Goal: Task Accomplishment & Management: Complete application form

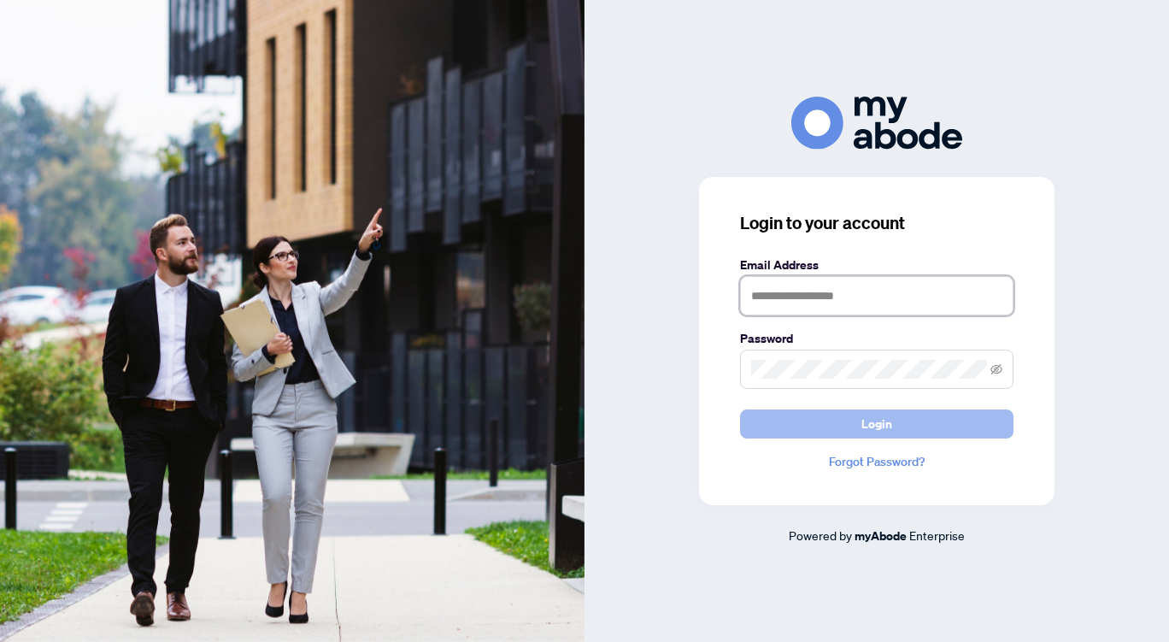
type input "**********"
click at [823, 427] on button "Login" at bounding box center [877, 423] width 274 height 29
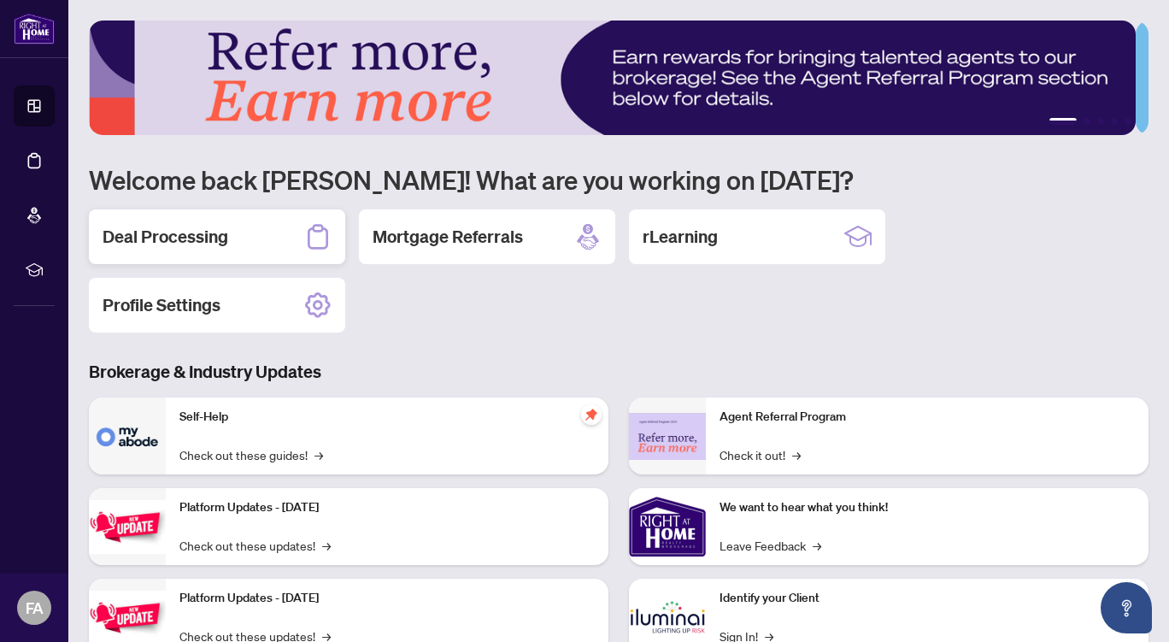
click at [237, 238] on div "Deal Processing" at bounding box center [217, 236] width 256 height 55
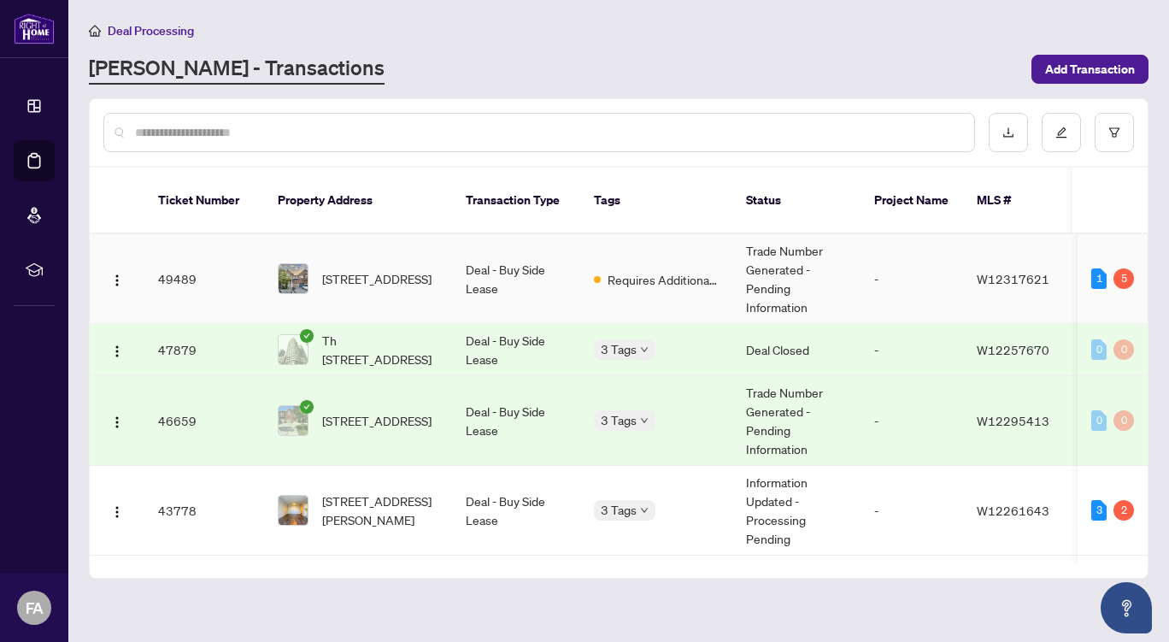
click at [825, 262] on td "Trade Number Generated - Pending Information" at bounding box center [797, 279] width 128 height 90
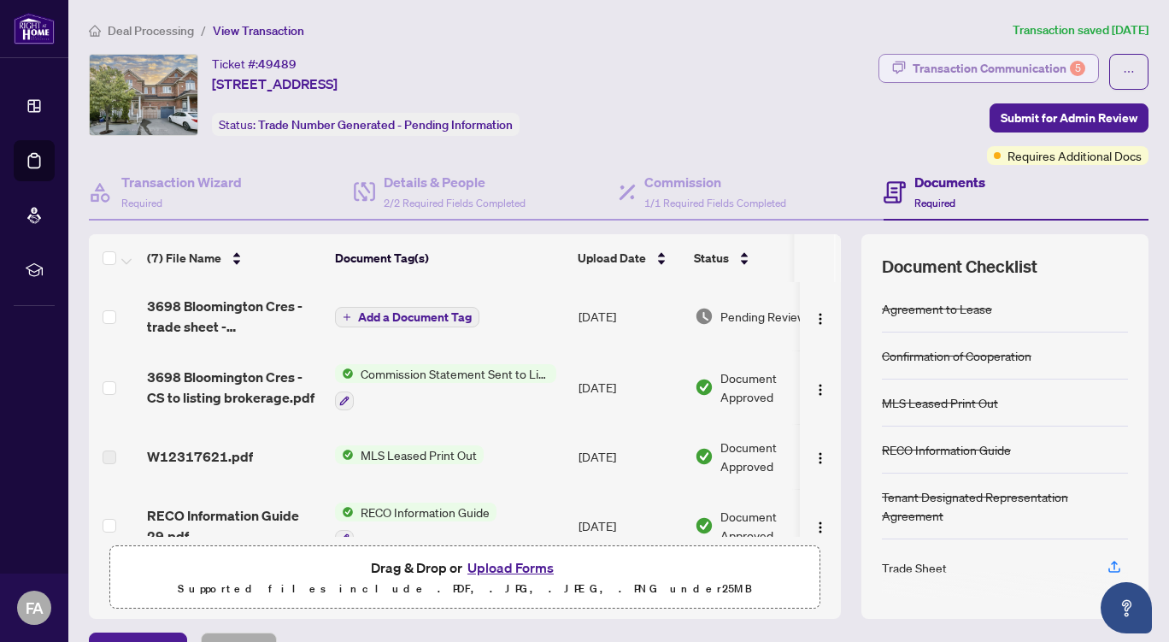
click at [973, 62] on div "Transaction Communication 5" at bounding box center [999, 68] width 173 height 27
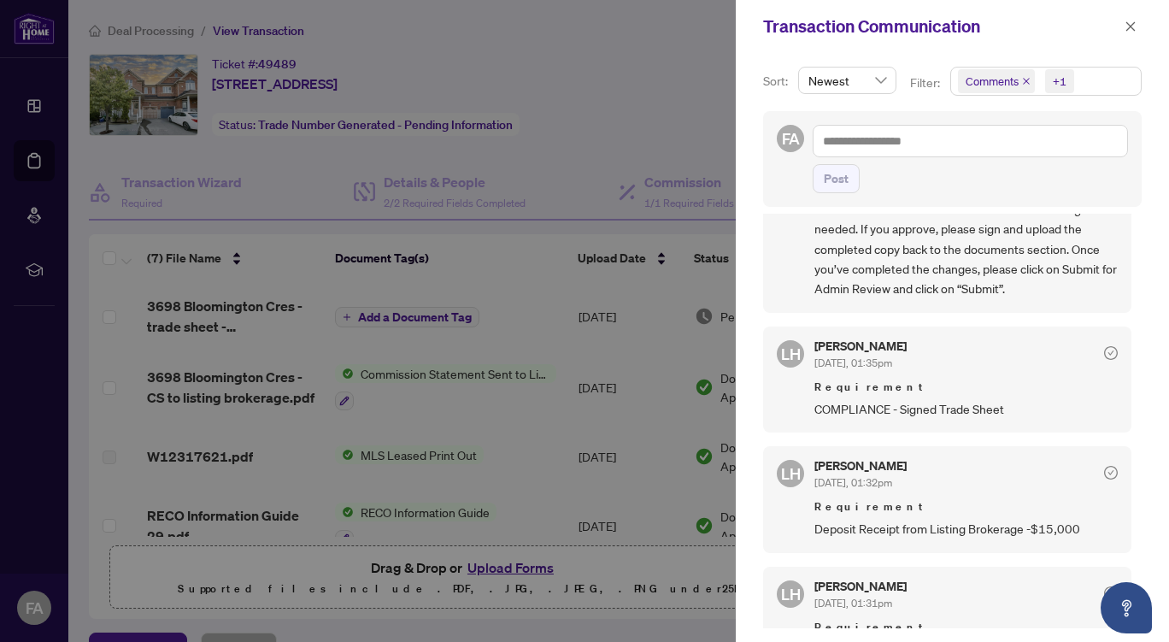
scroll to position [127, 0]
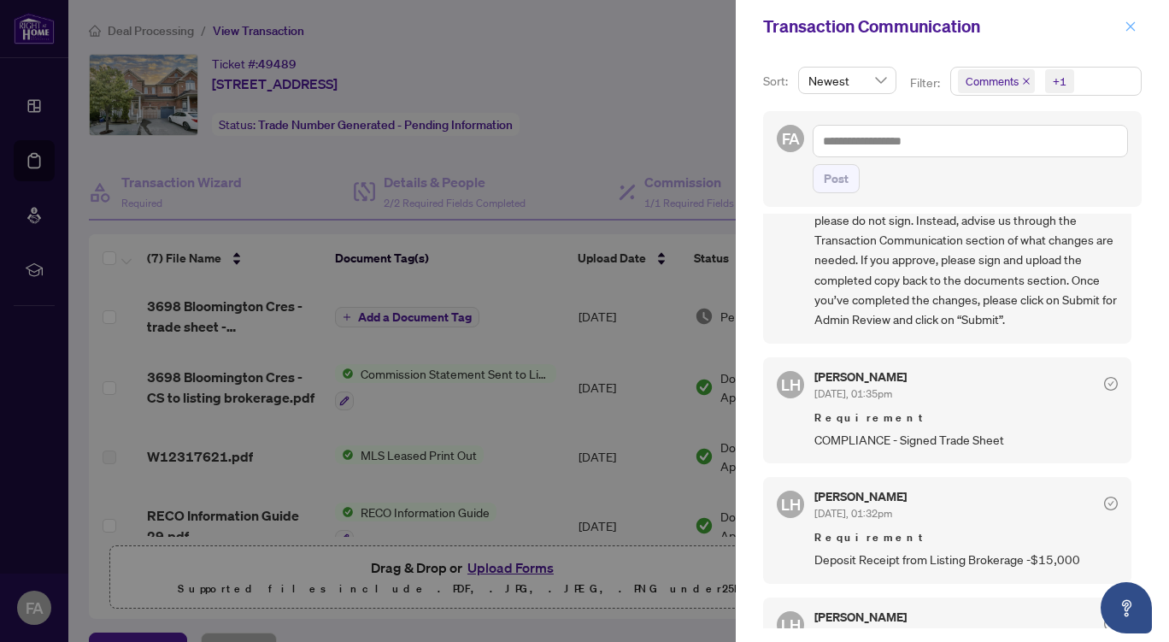
click at [1133, 28] on icon "close" at bounding box center [1131, 25] width 9 height 9
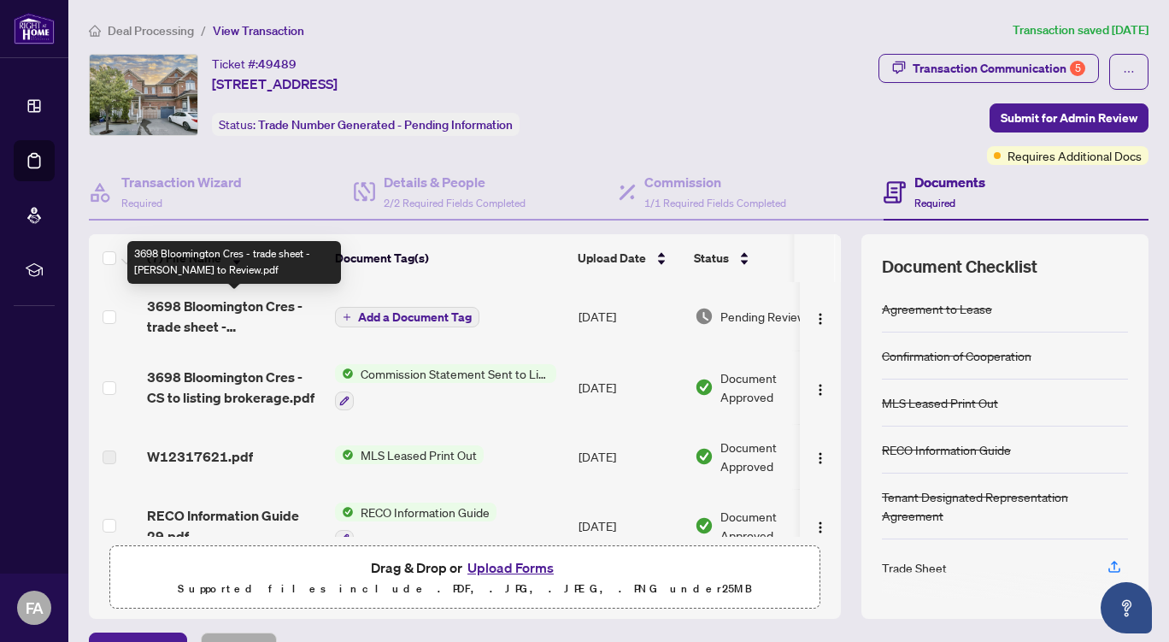
click at [275, 311] on span "3698 Bloomington Cres - trade sheet - [PERSON_NAME] to Review.pdf" at bounding box center [234, 316] width 174 height 41
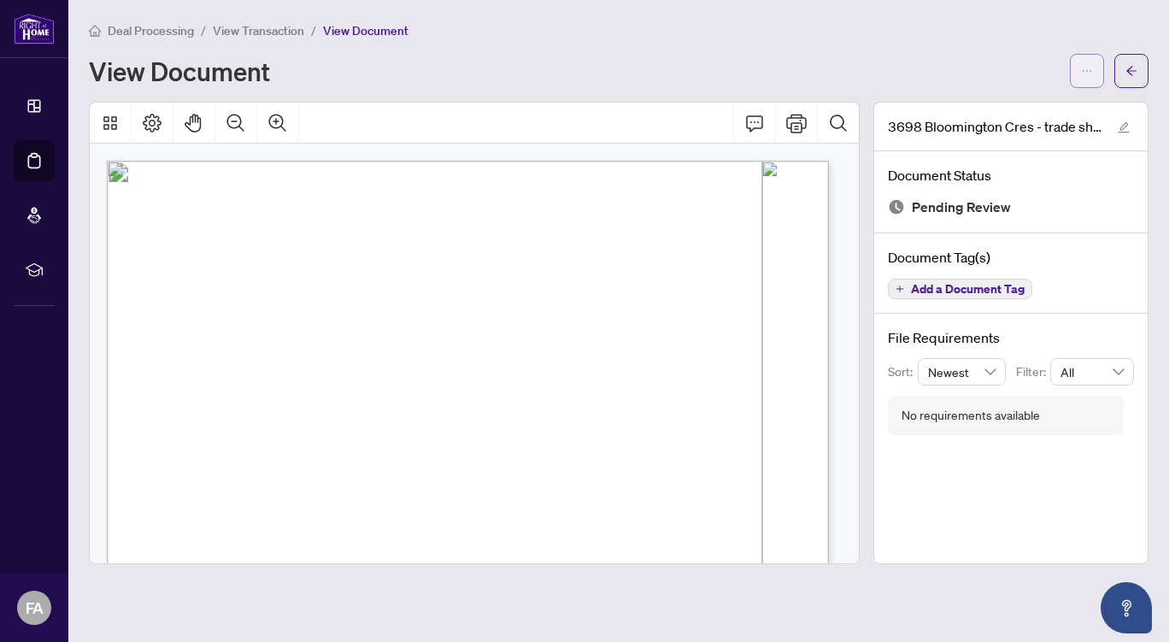
click at [1087, 72] on icon "ellipsis" at bounding box center [1087, 71] width 12 height 12
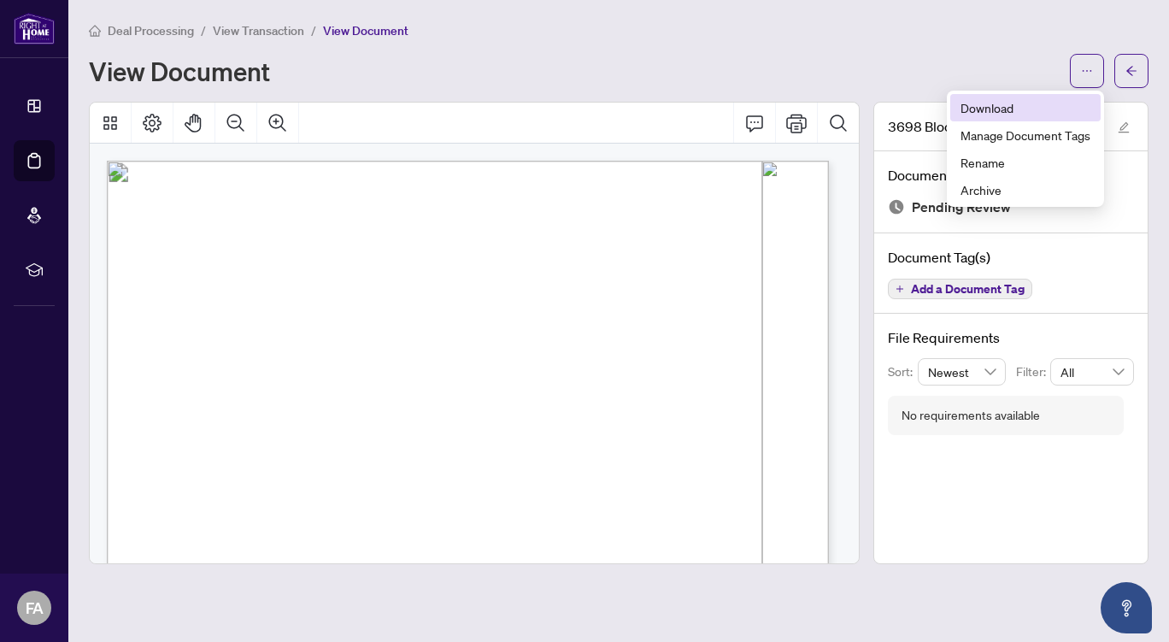
click at [986, 102] on span "Download" at bounding box center [1026, 107] width 130 height 19
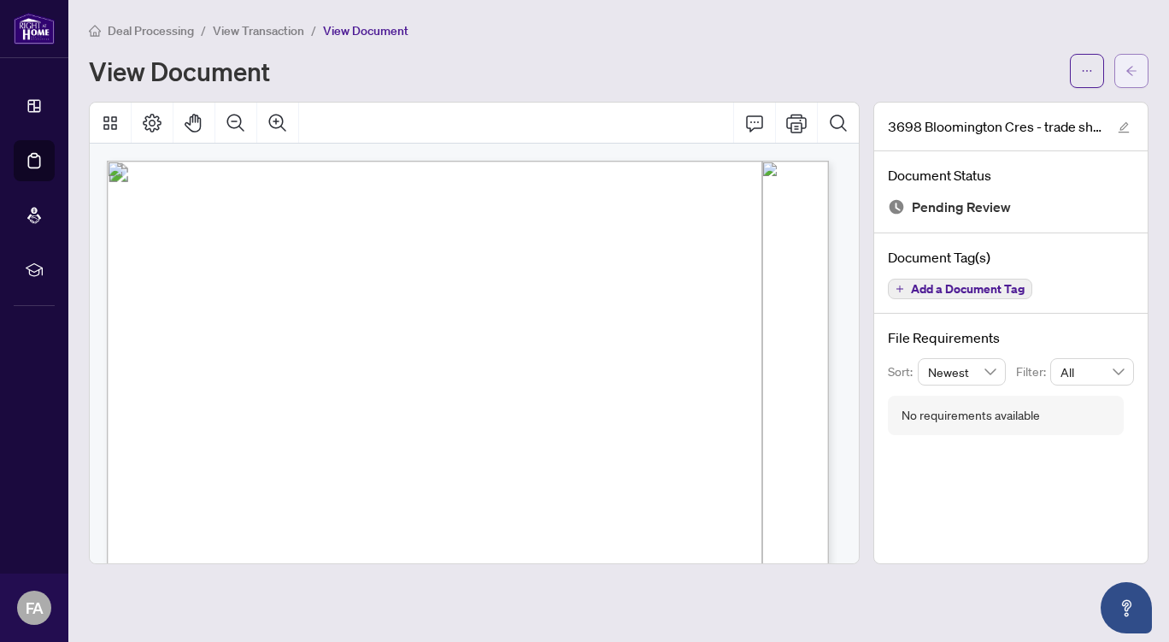
click at [1136, 65] on icon "arrow-left" at bounding box center [1132, 71] width 12 height 12
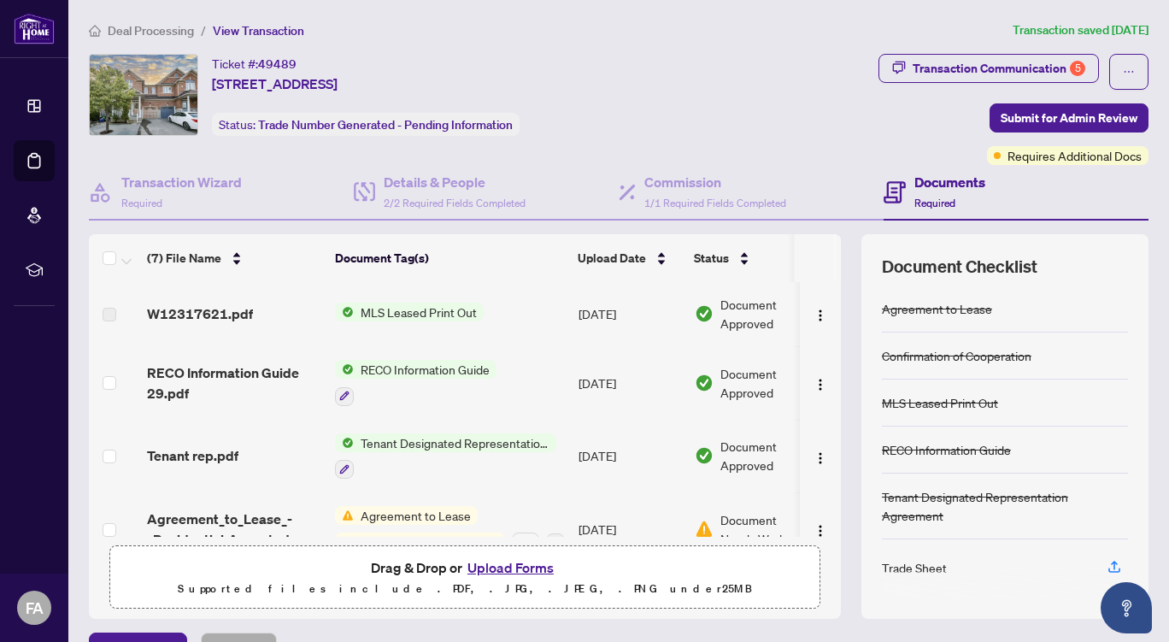
scroll to position [150, 0]
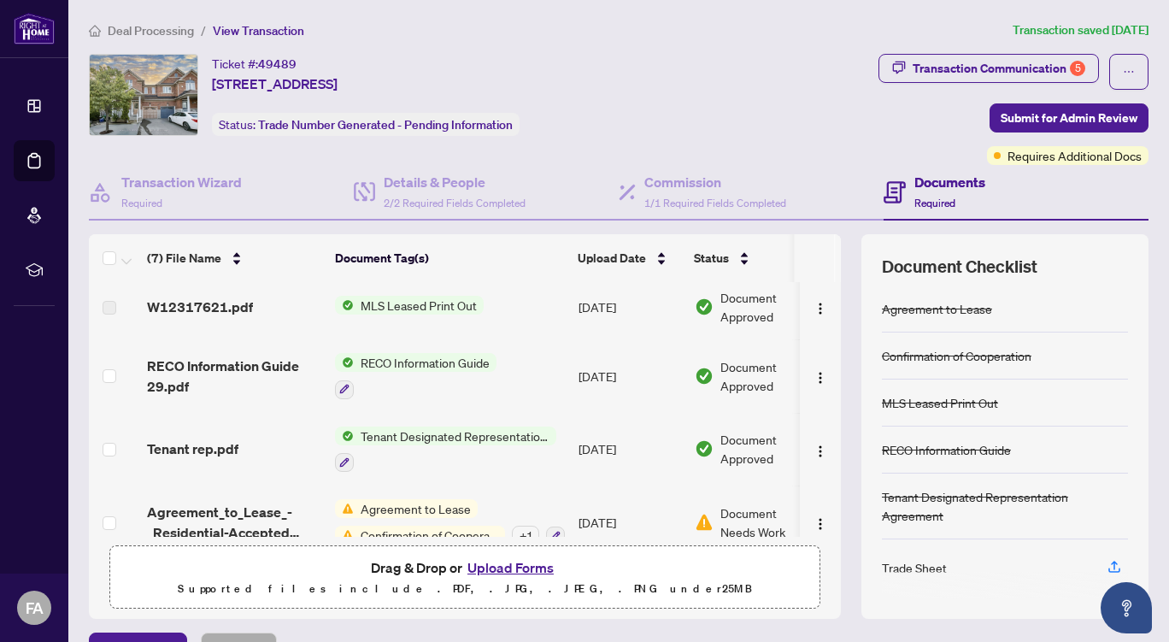
click at [502, 562] on button "Upload Forms" at bounding box center [510, 568] width 97 height 22
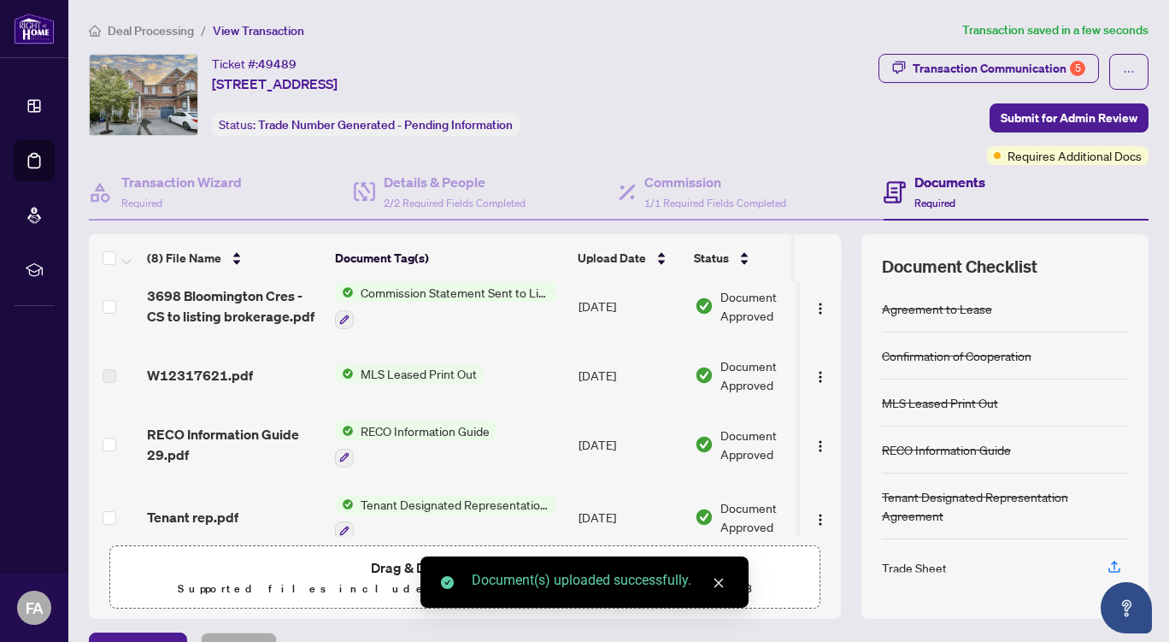
scroll to position [0, 0]
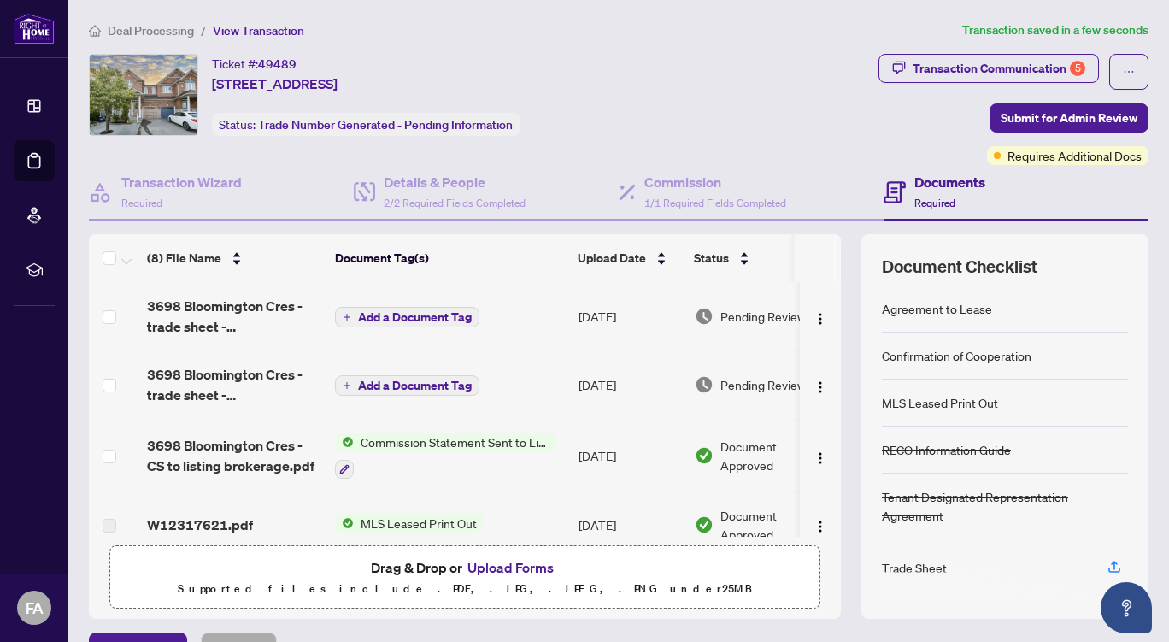
click at [398, 315] on span "Add a Document Tag" at bounding box center [415, 317] width 114 height 12
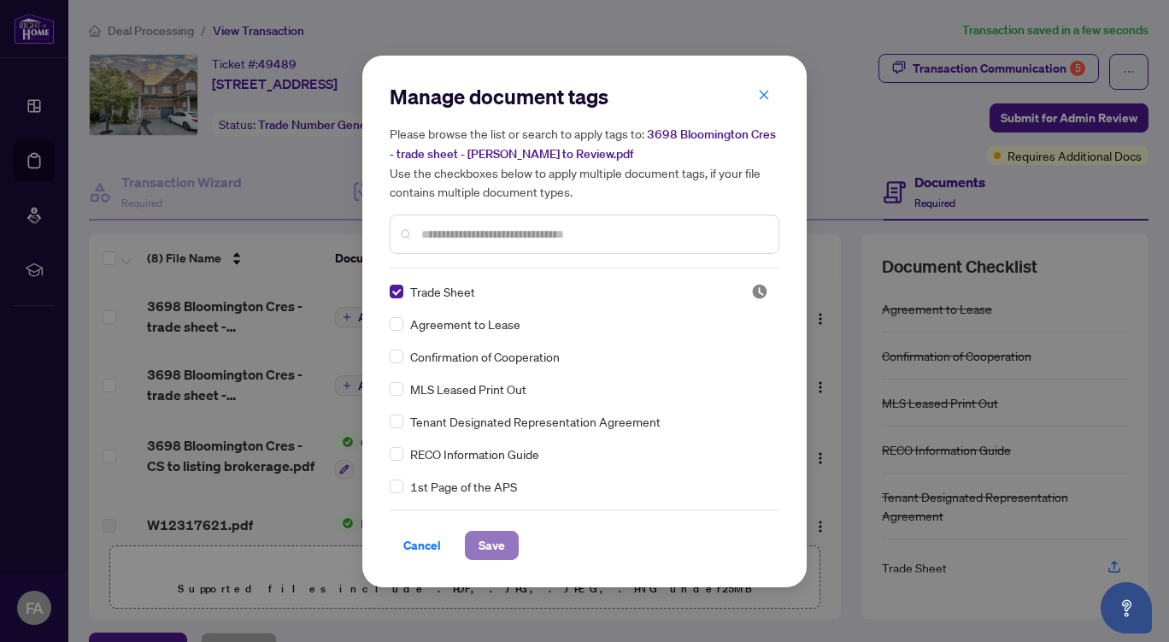
click at [483, 544] on span "Save" at bounding box center [492, 545] width 27 height 27
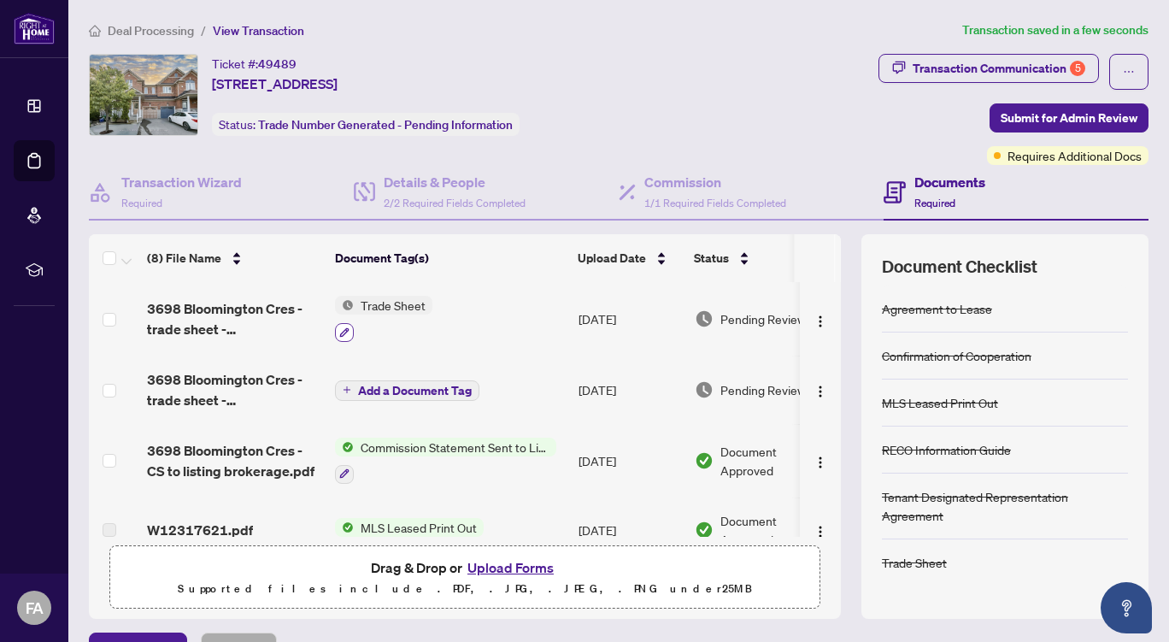
click at [342, 329] on icon "button" at bounding box center [344, 332] width 10 height 10
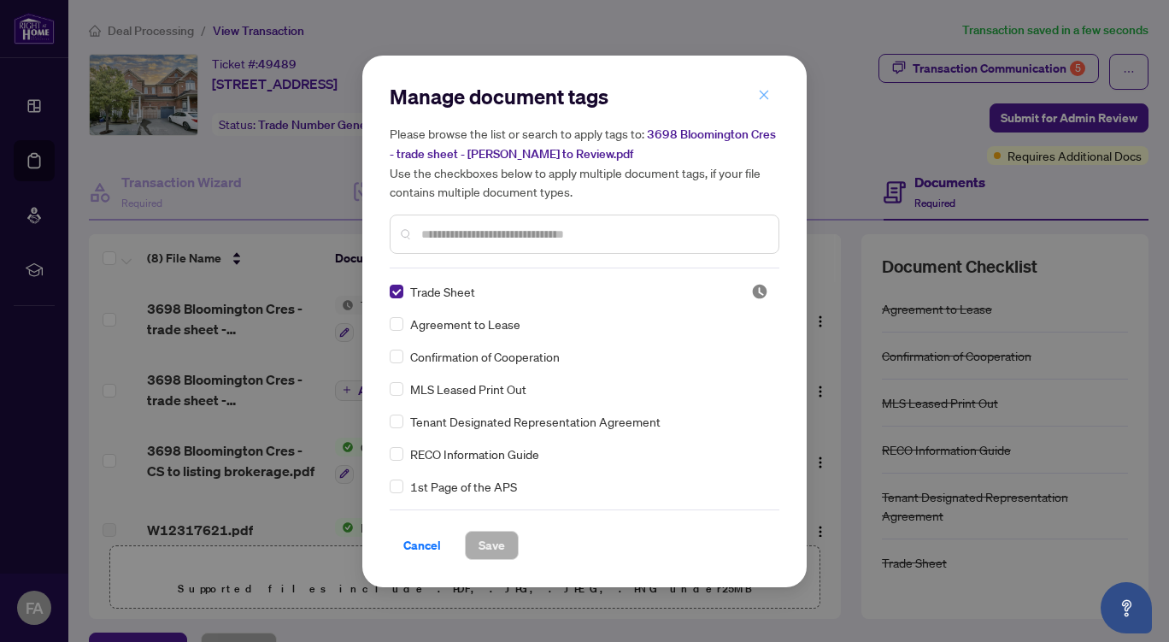
click at [764, 98] on icon "close" at bounding box center [764, 95] width 12 height 12
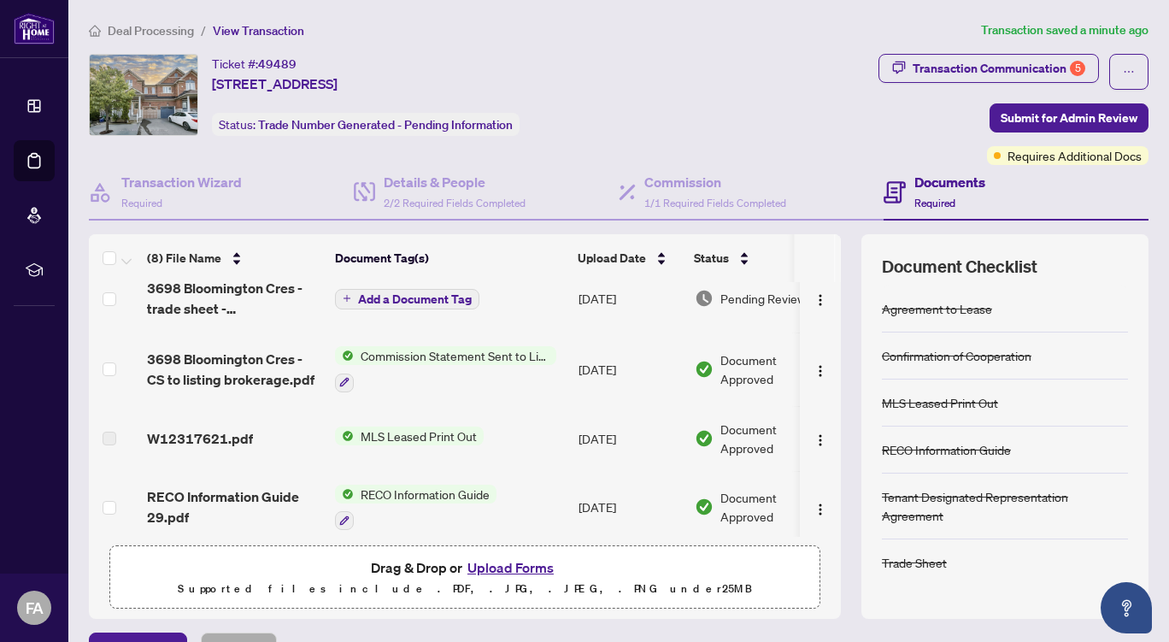
scroll to position [99, 0]
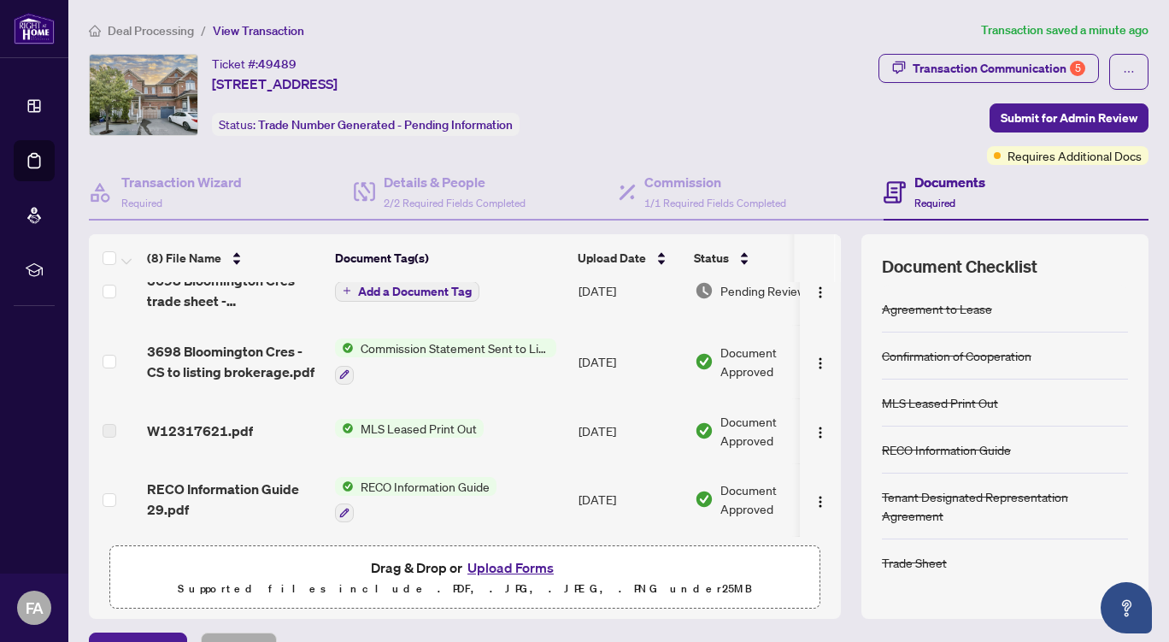
click at [506, 563] on button "Upload Forms" at bounding box center [510, 568] width 97 height 22
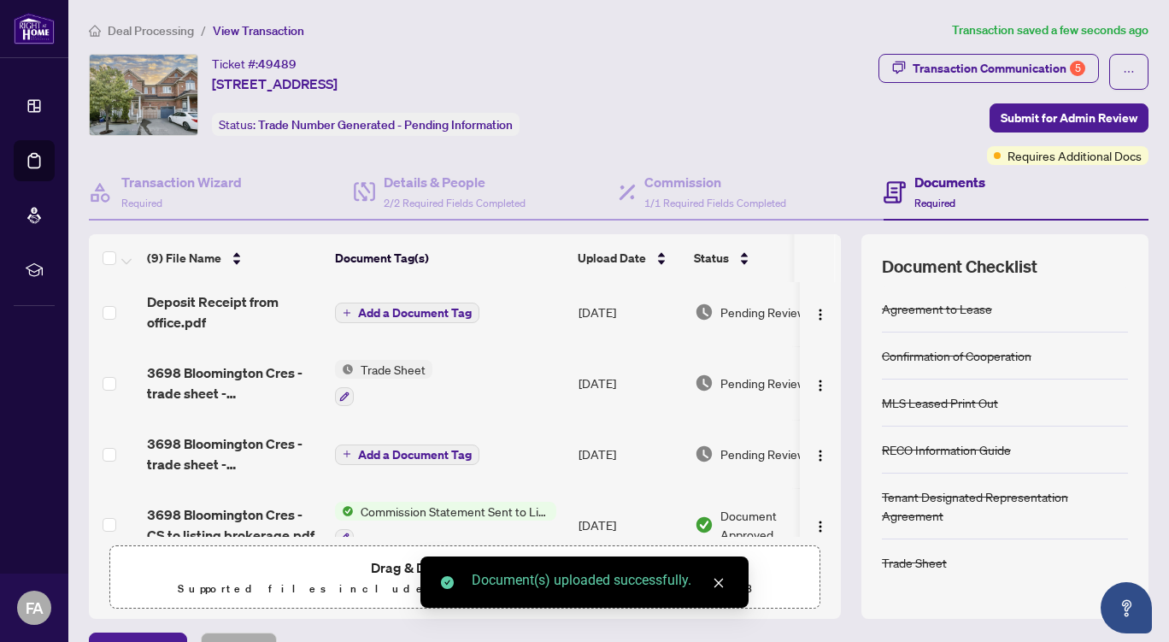
scroll to position [0, 0]
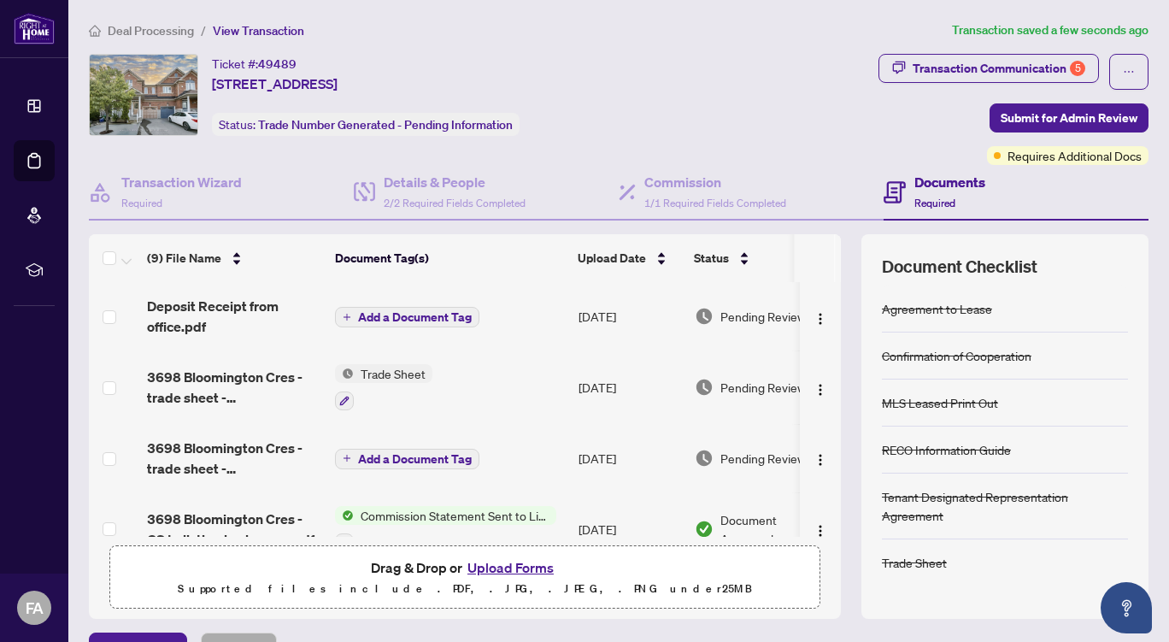
click at [417, 315] on span "Add a Document Tag" at bounding box center [415, 317] width 114 height 12
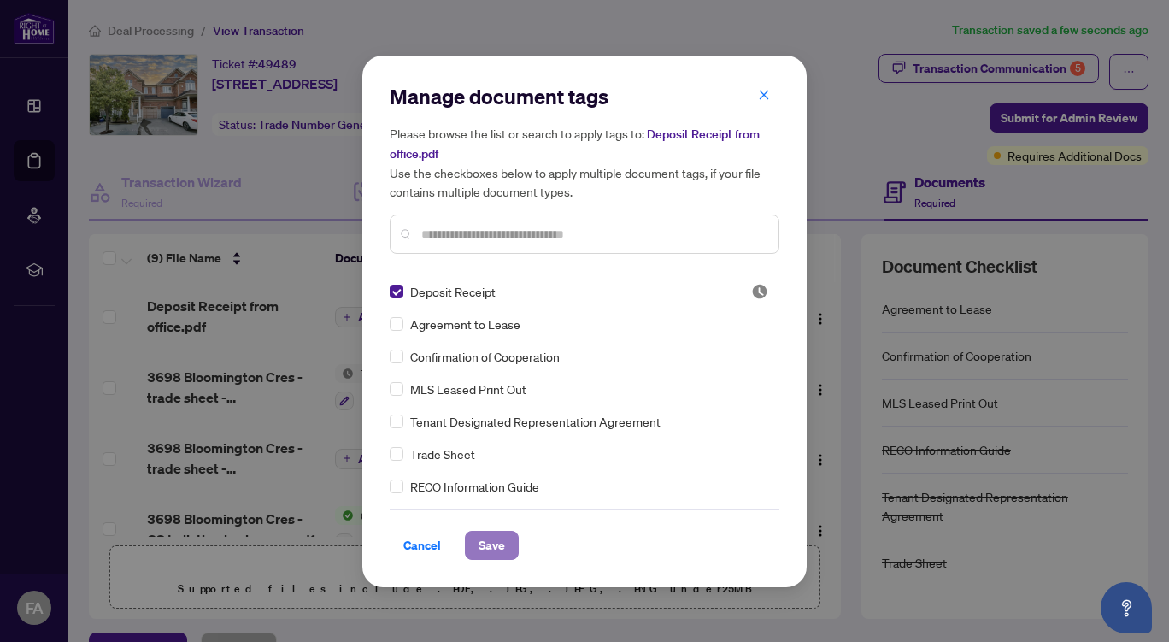
click at [488, 534] on span "Save" at bounding box center [492, 545] width 27 height 27
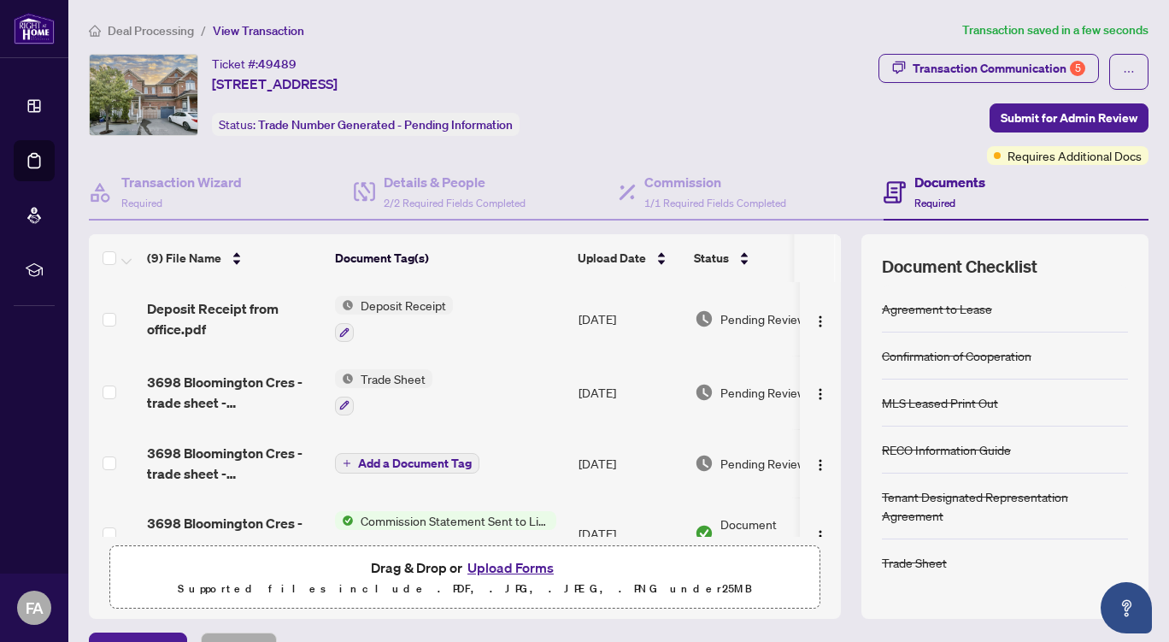
scroll to position [24, 0]
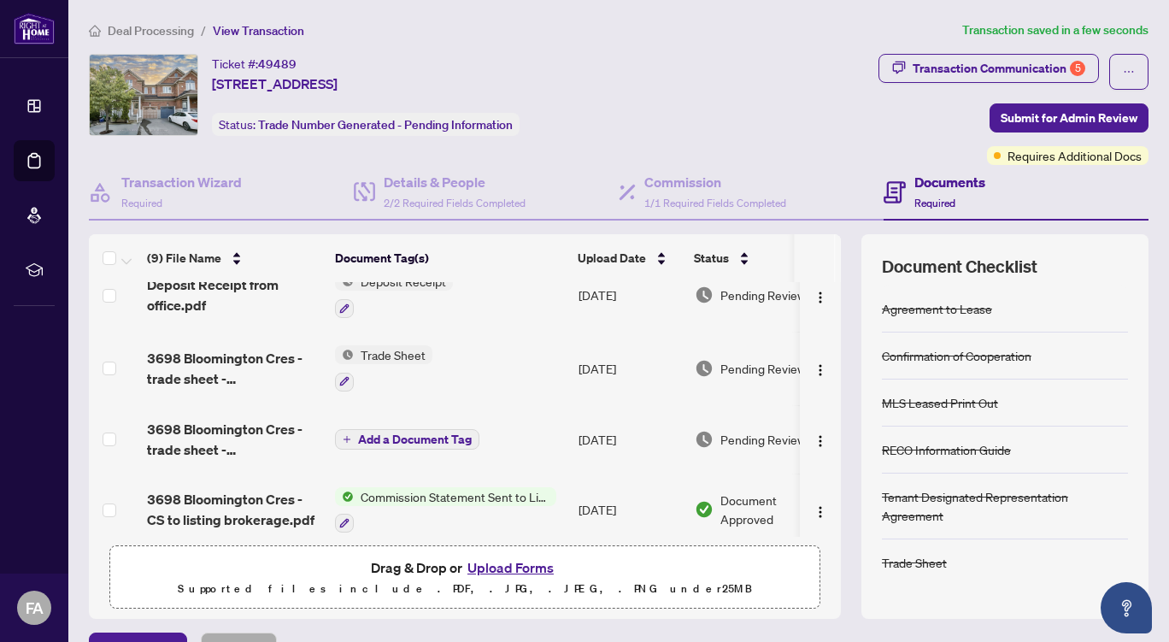
click at [500, 567] on button "Upload Forms" at bounding box center [510, 568] width 97 height 22
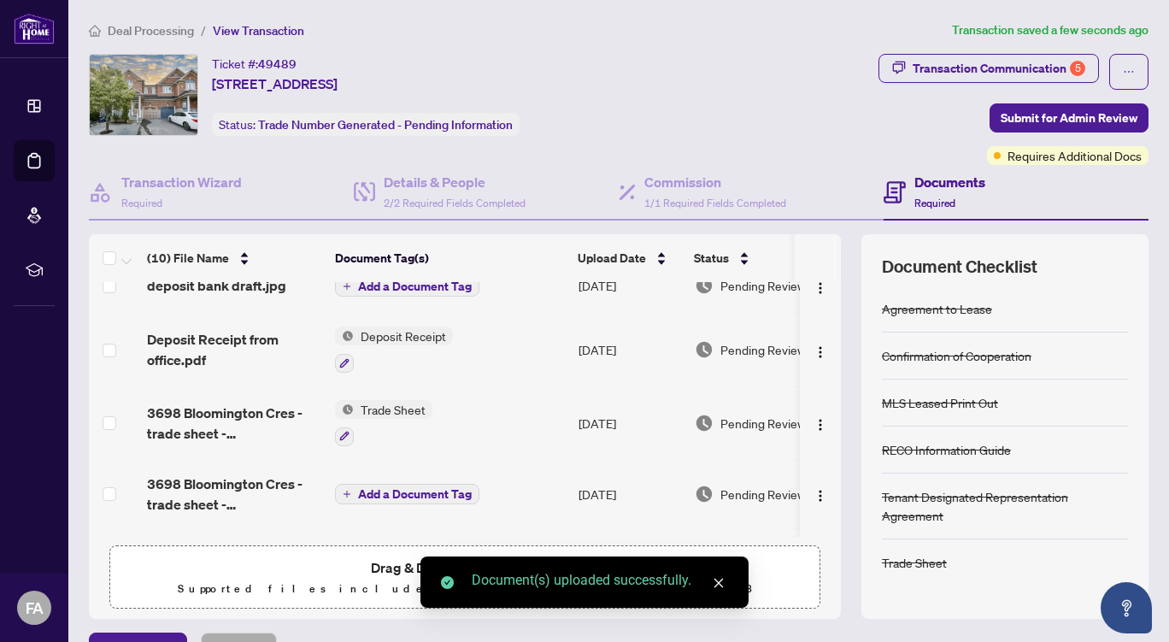
scroll to position [0, 0]
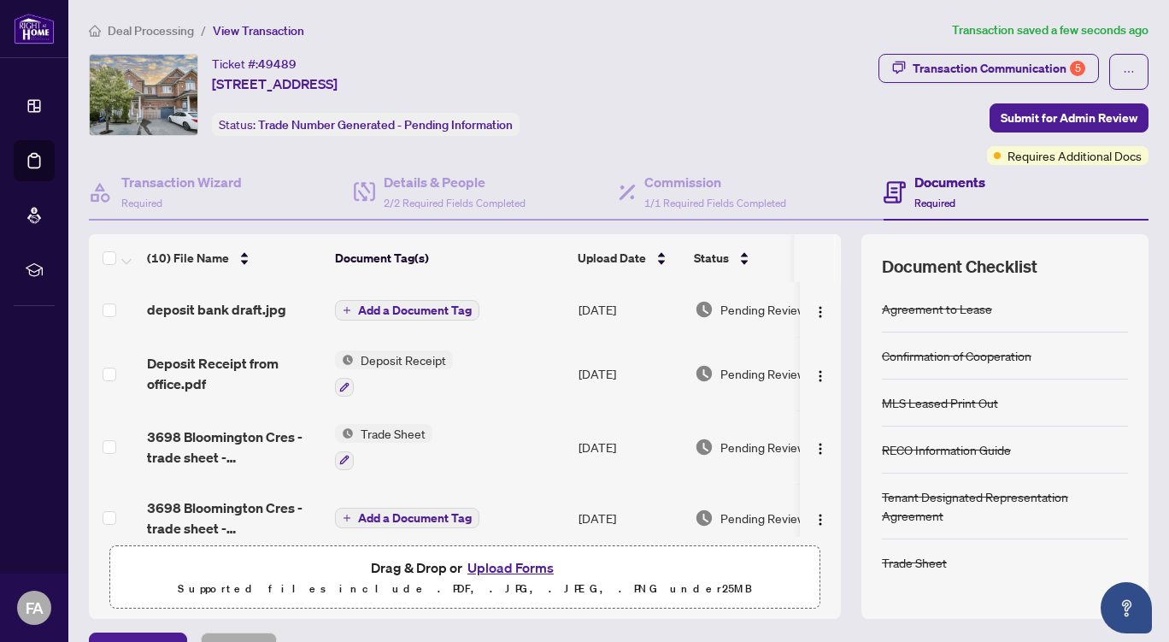
click at [417, 310] on span "Add a Document Tag" at bounding box center [415, 310] width 114 height 12
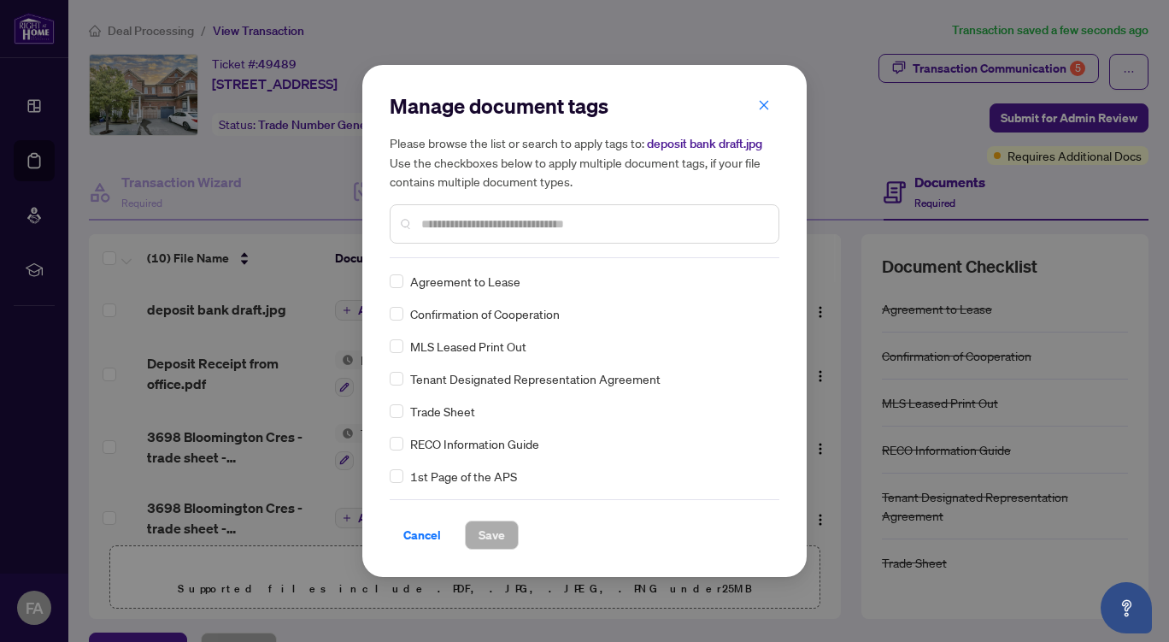
click at [535, 220] on input "text" at bounding box center [593, 224] width 344 height 19
type input "***"
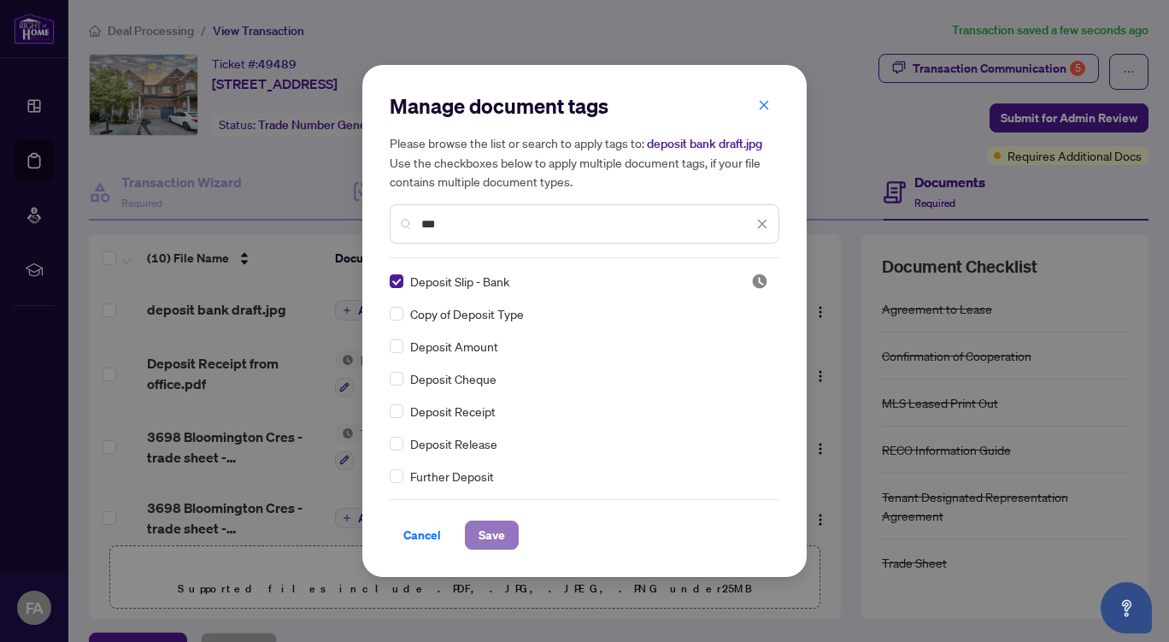
click at [487, 533] on span "Save" at bounding box center [492, 534] width 27 height 27
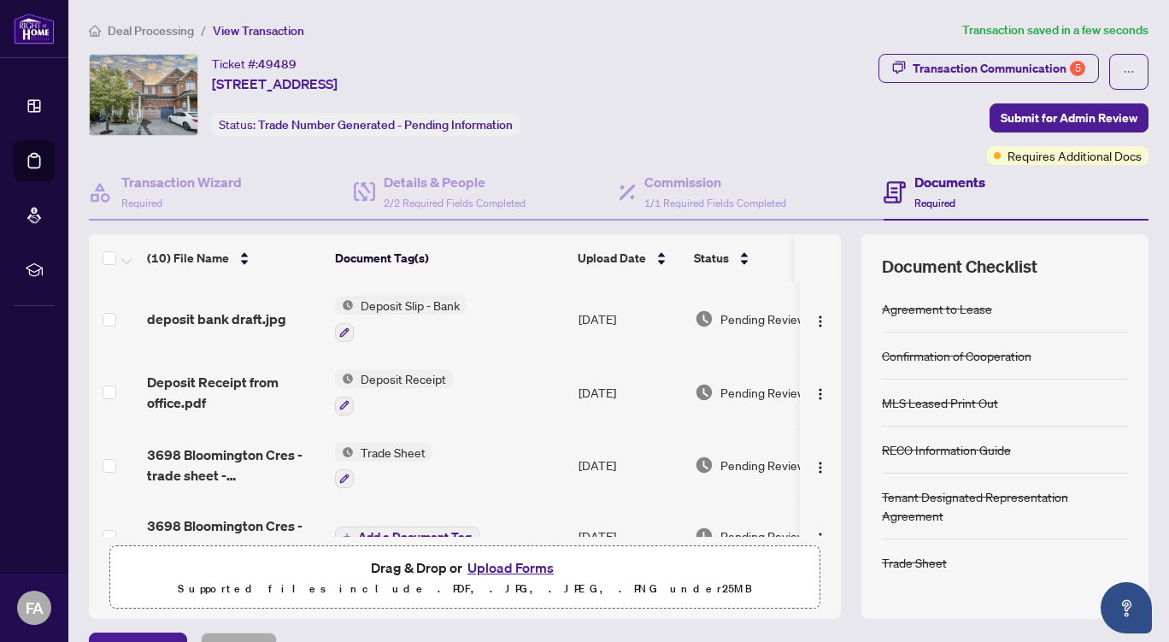
click at [498, 570] on button "Upload Forms" at bounding box center [510, 568] width 97 height 22
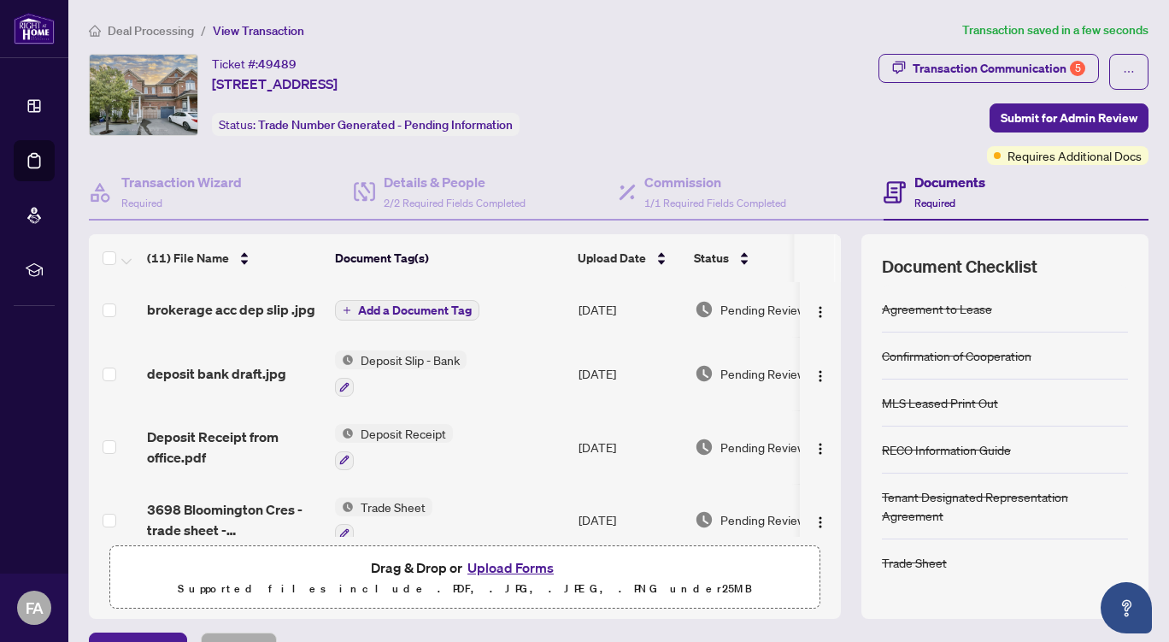
click at [416, 304] on span "Add a Document Tag" at bounding box center [415, 310] width 114 height 12
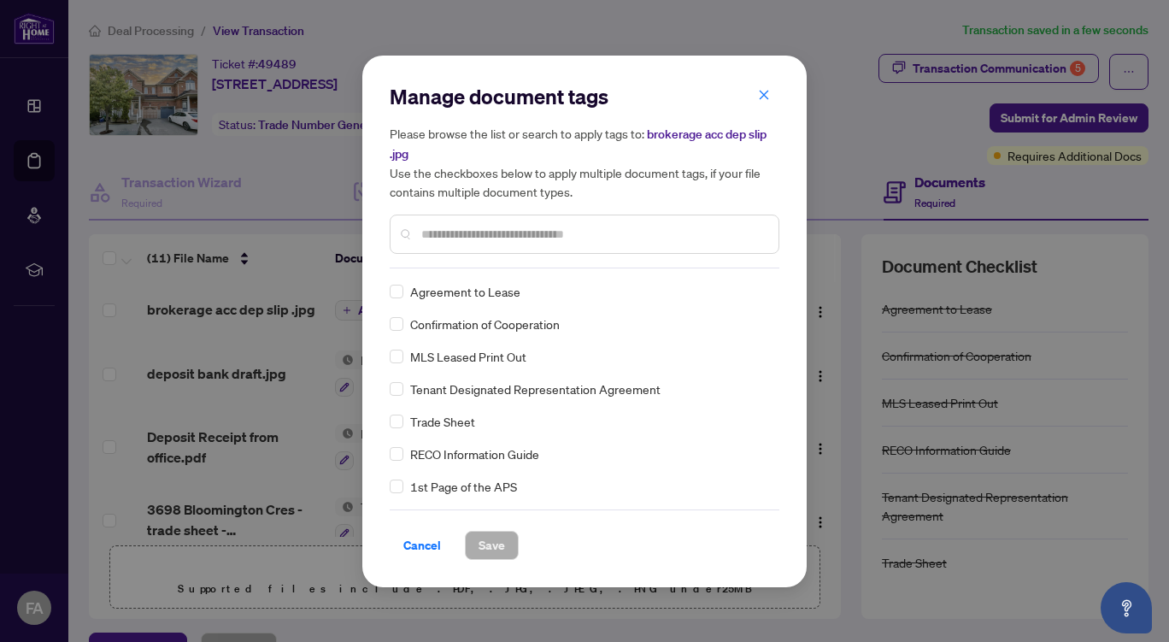
click at [494, 235] on input "text" at bounding box center [593, 234] width 344 height 19
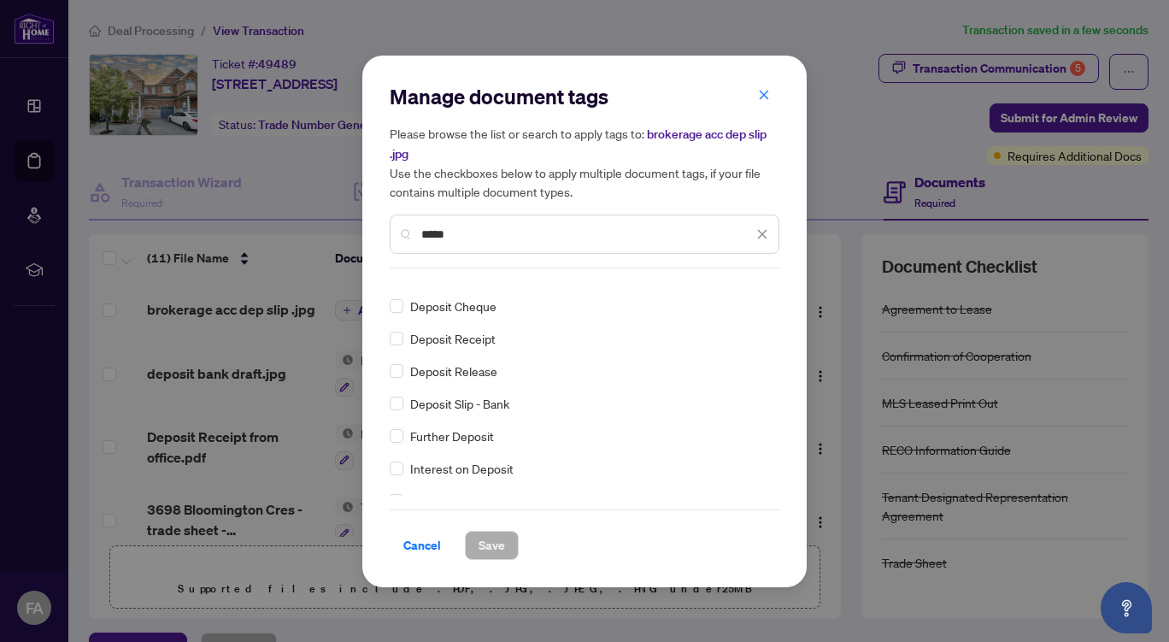
scroll to position [56, 0]
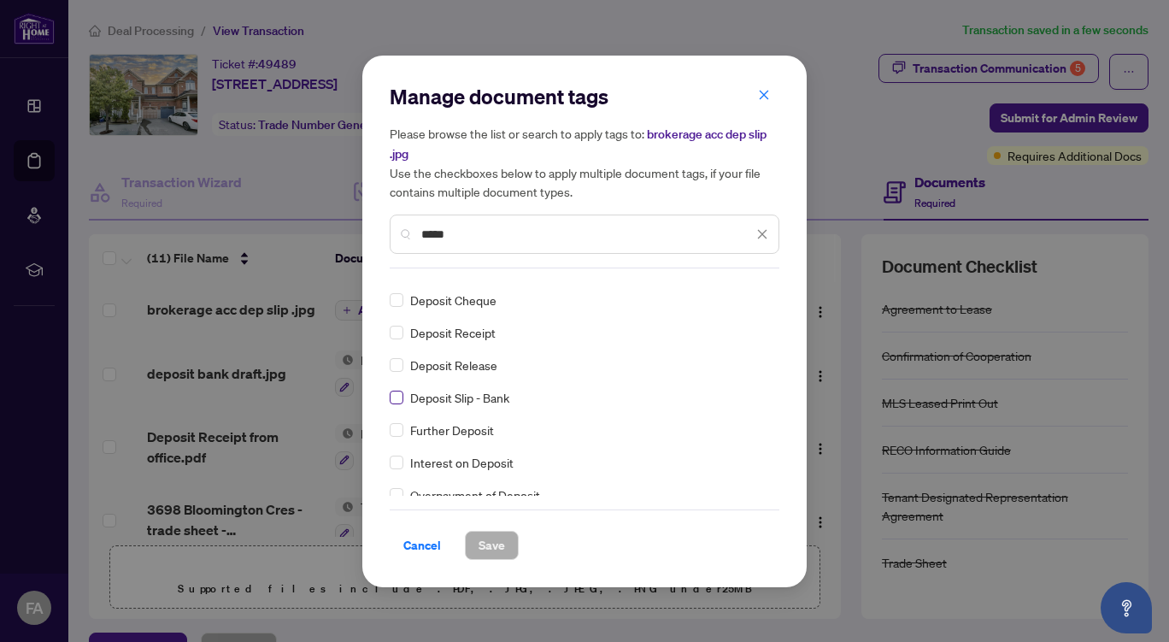
type input "*****"
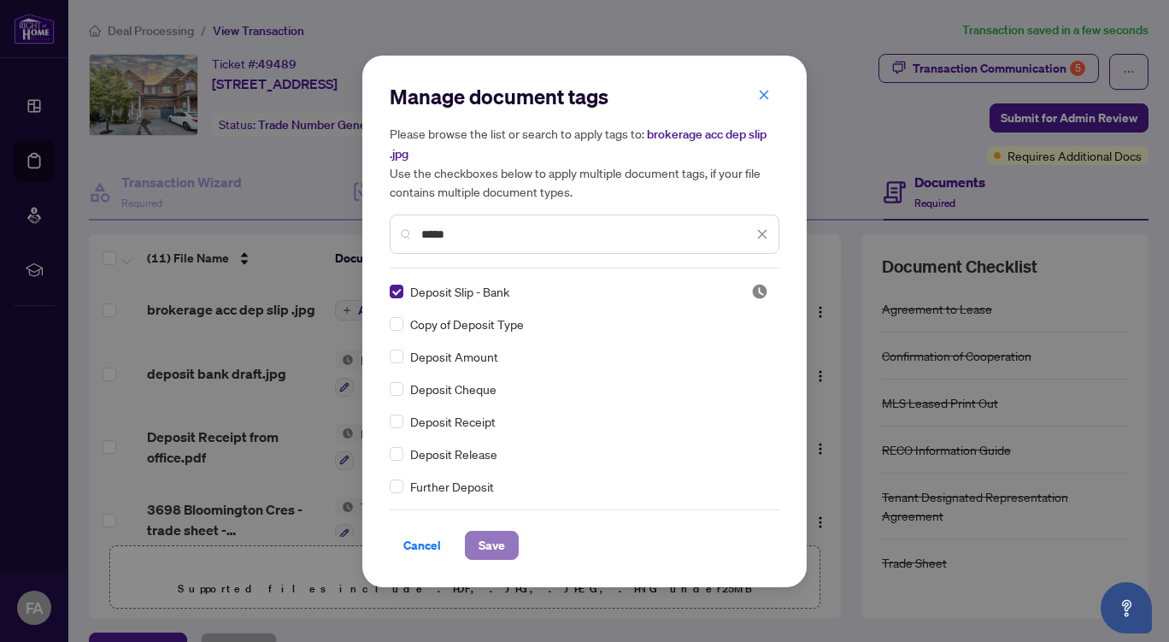
click at [490, 540] on span "Save" at bounding box center [492, 545] width 27 height 27
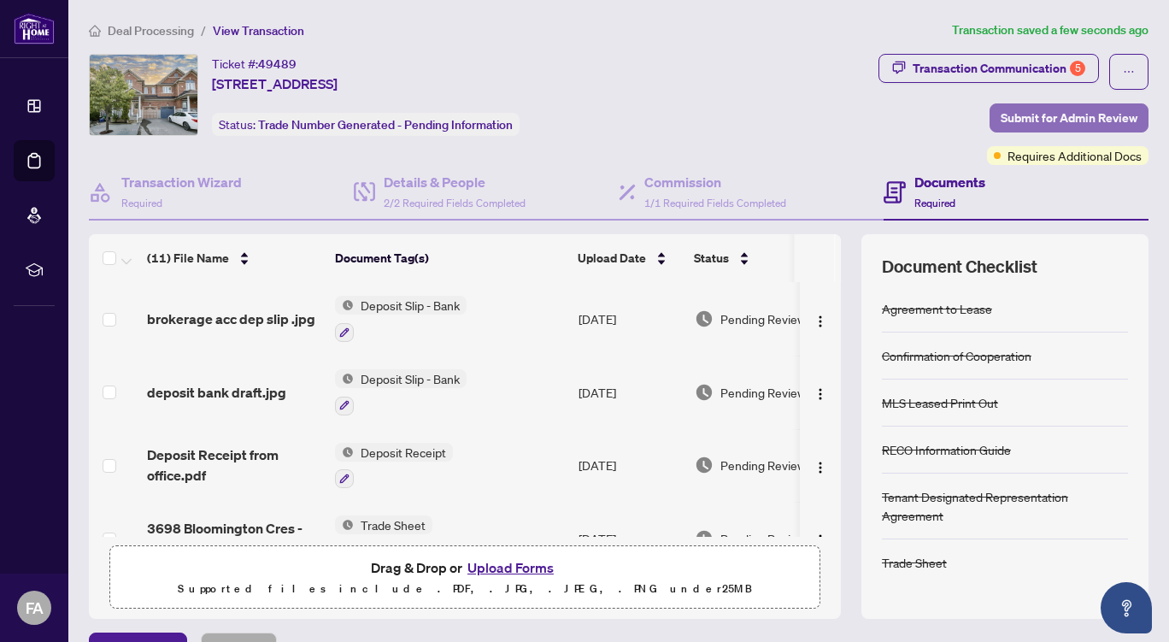
click at [1069, 115] on span "Submit for Admin Review" at bounding box center [1069, 117] width 137 height 27
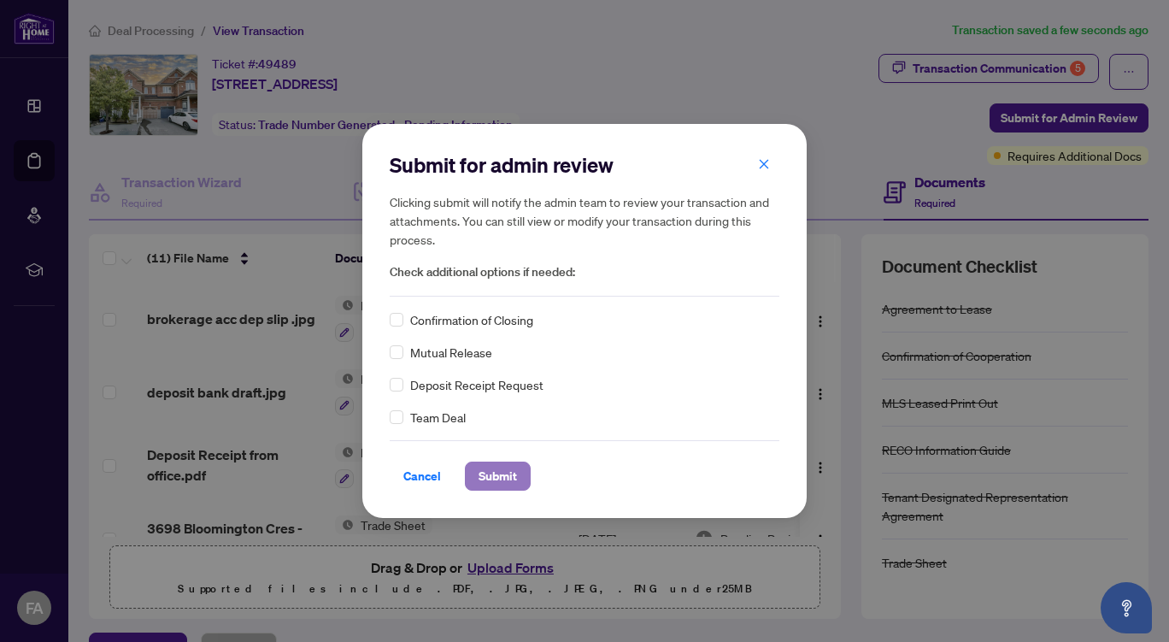
click at [485, 474] on span "Submit" at bounding box center [498, 475] width 38 height 27
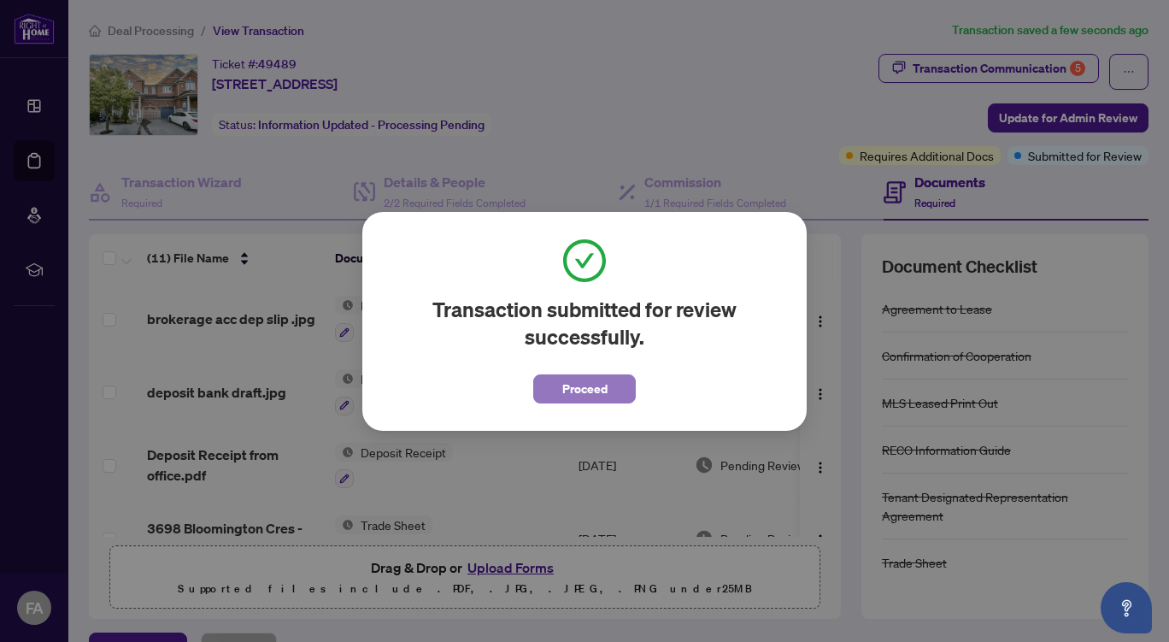
click at [583, 392] on span "Proceed" at bounding box center [585, 388] width 45 height 27
